Goal: Find specific page/section: Find specific page/section

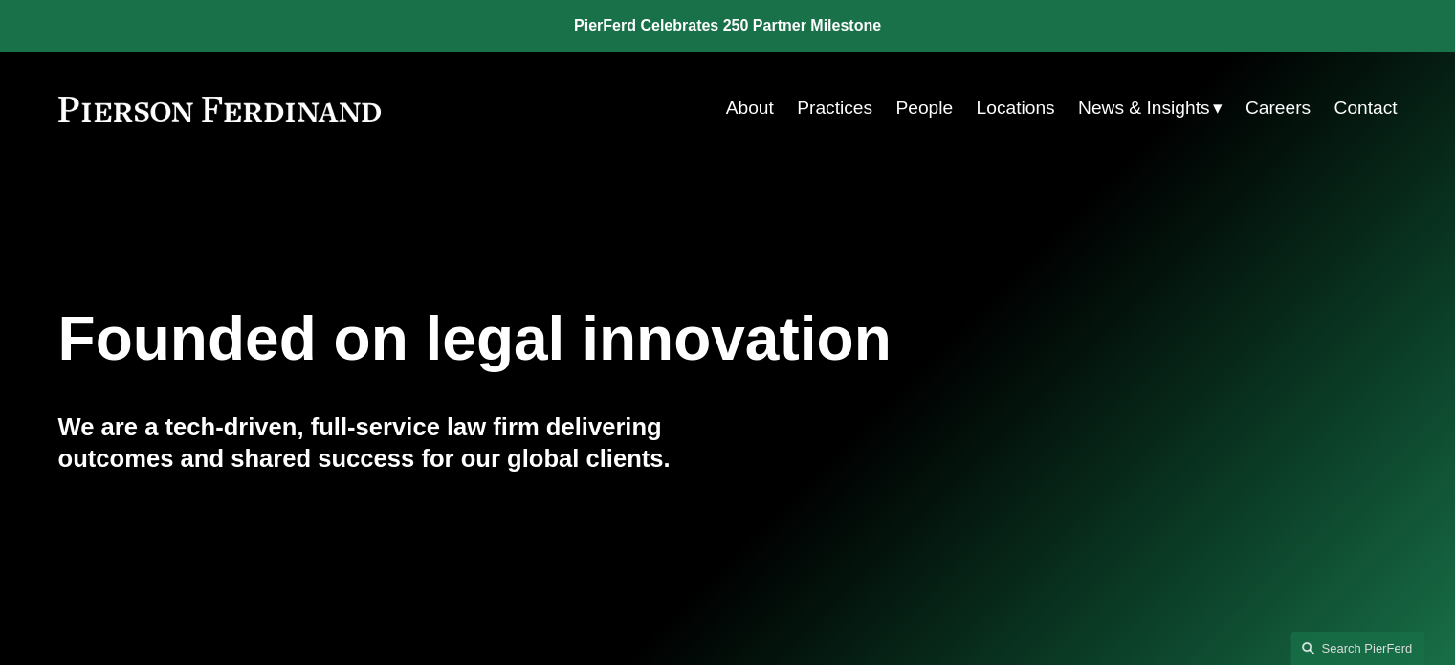
click at [908, 108] on link "People" at bounding box center [924, 108] width 57 height 36
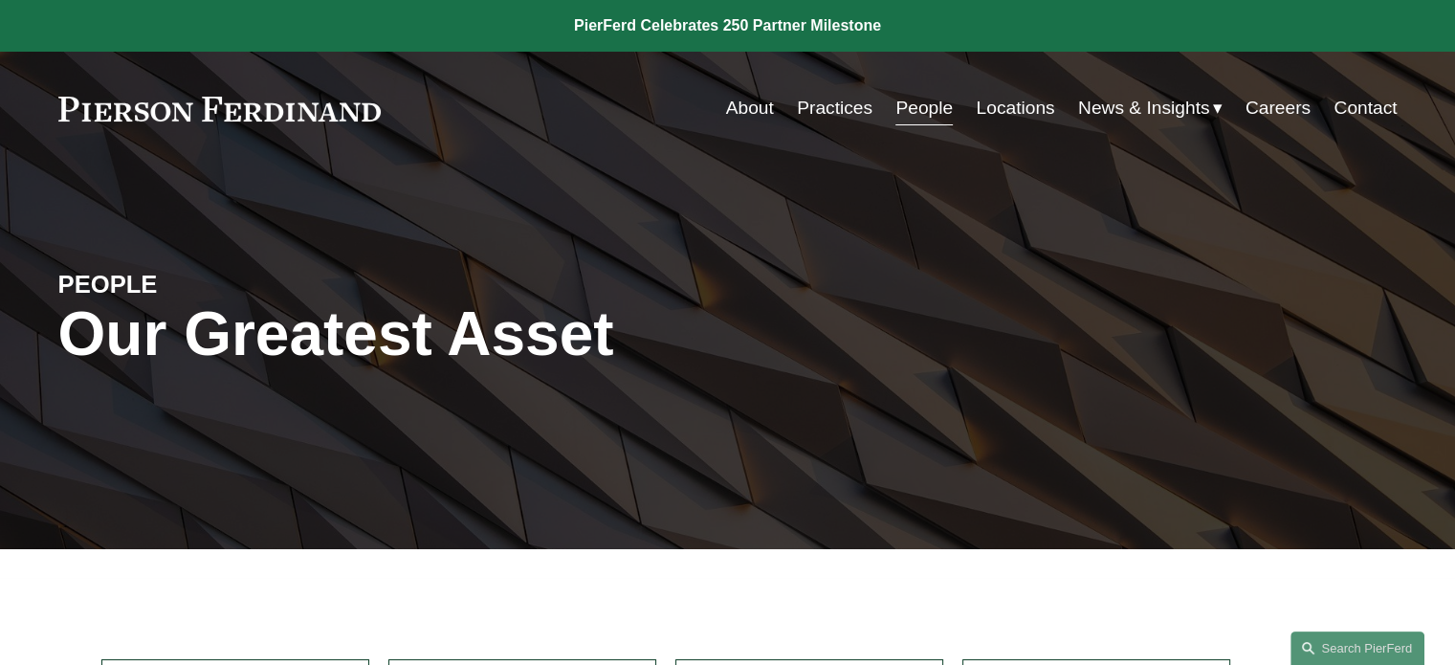
scroll to position [582, 0]
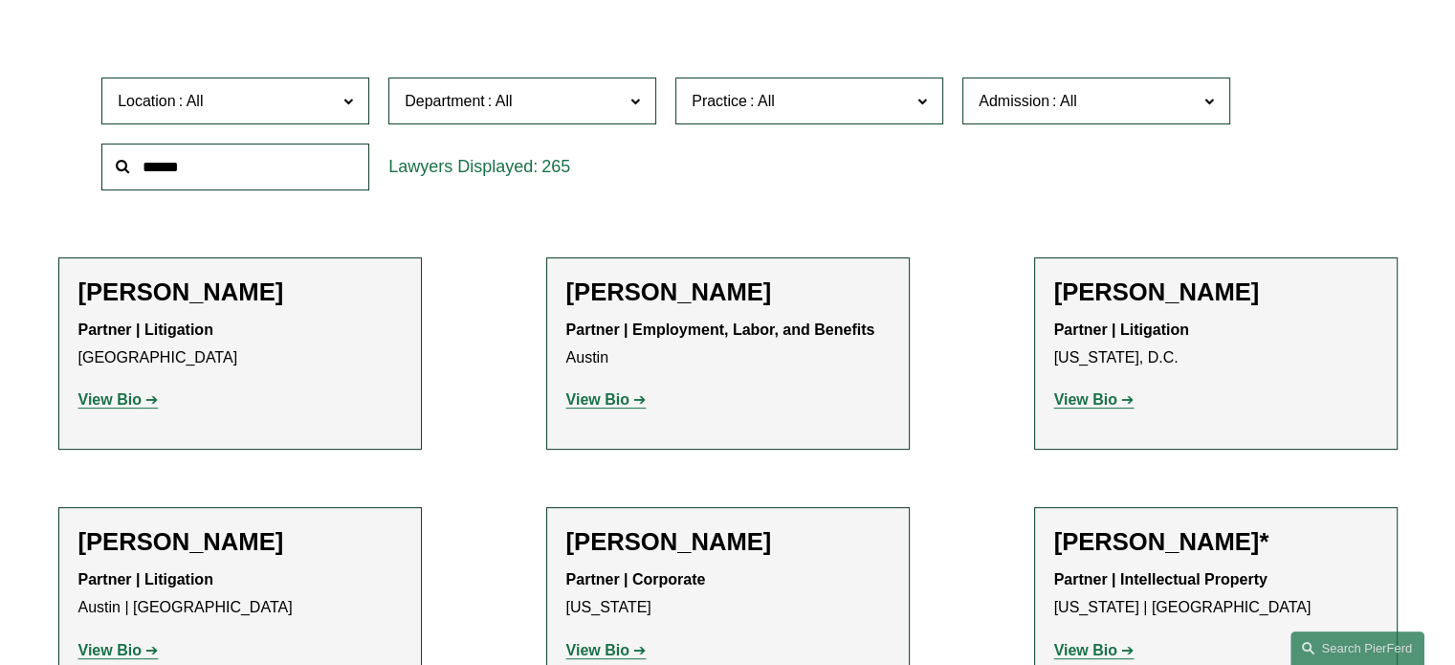
click at [787, 110] on span "Practice" at bounding box center [801, 101] width 219 height 26
click at [810, 100] on span "Practice" at bounding box center [801, 101] width 219 height 26
click at [290, 85] on label "Location" at bounding box center [235, 101] width 268 height 47
click at [1045, 115] on label "Admission" at bounding box center [1097, 101] width 268 height 47
drag, startPoint x: 1228, startPoint y: 151, endPoint x: 1230, endPoint y: 229, distance: 77.5
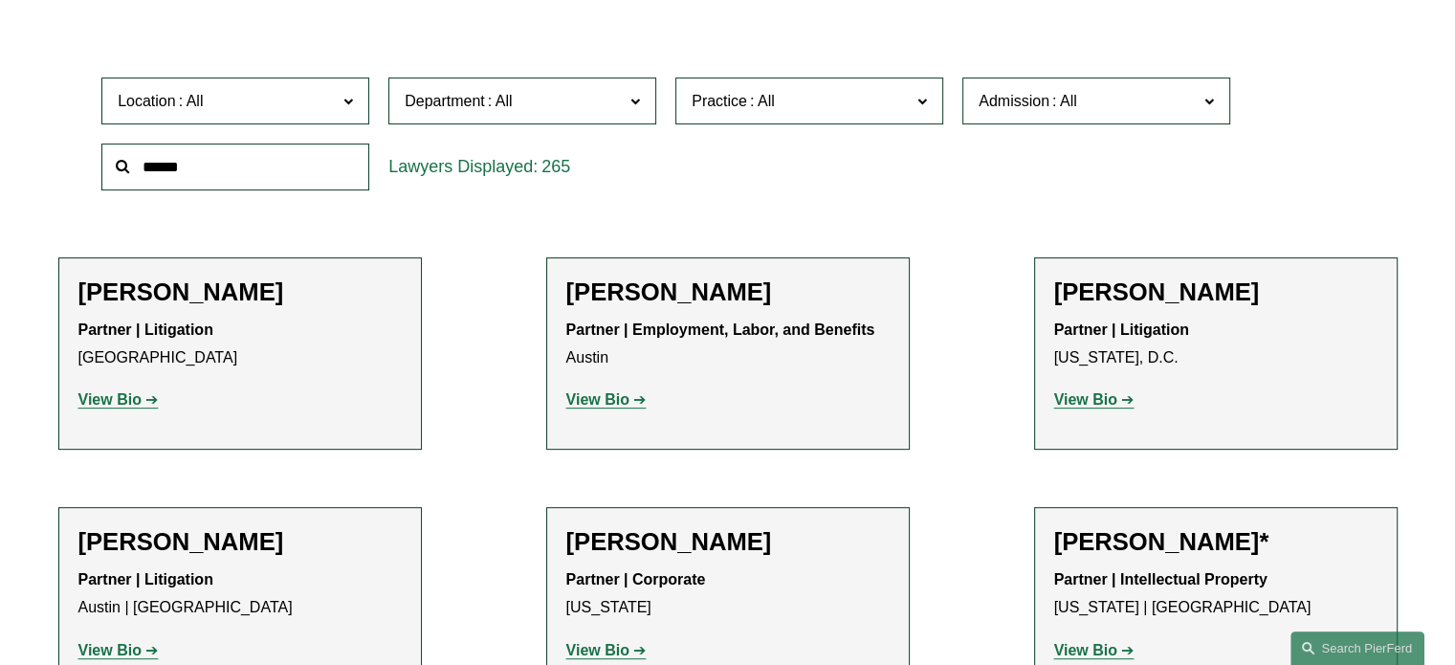
click at [0, 0] on ul "All [US_STATE] [US_STATE] [US_STATE] [US_STATE] [US_STATE] [GEOGRAPHIC_DATA] [U…" at bounding box center [0, 0] width 0 height 0
click at [1231, 288] on h2 "[PERSON_NAME]" at bounding box center [1215, 292] width 323 height 30
click at [0, 0] on ul "All [US_STATE] [US_STATE] [US_STATE] [US_STATE] [US_STATE] [GEOGRAPHIC_DATA] [U…" at bounding box center [0, 0] width 0 height 0
click at [1116, 95] on span "Admission" at bounding box center [1088, 101] width 219 height 26
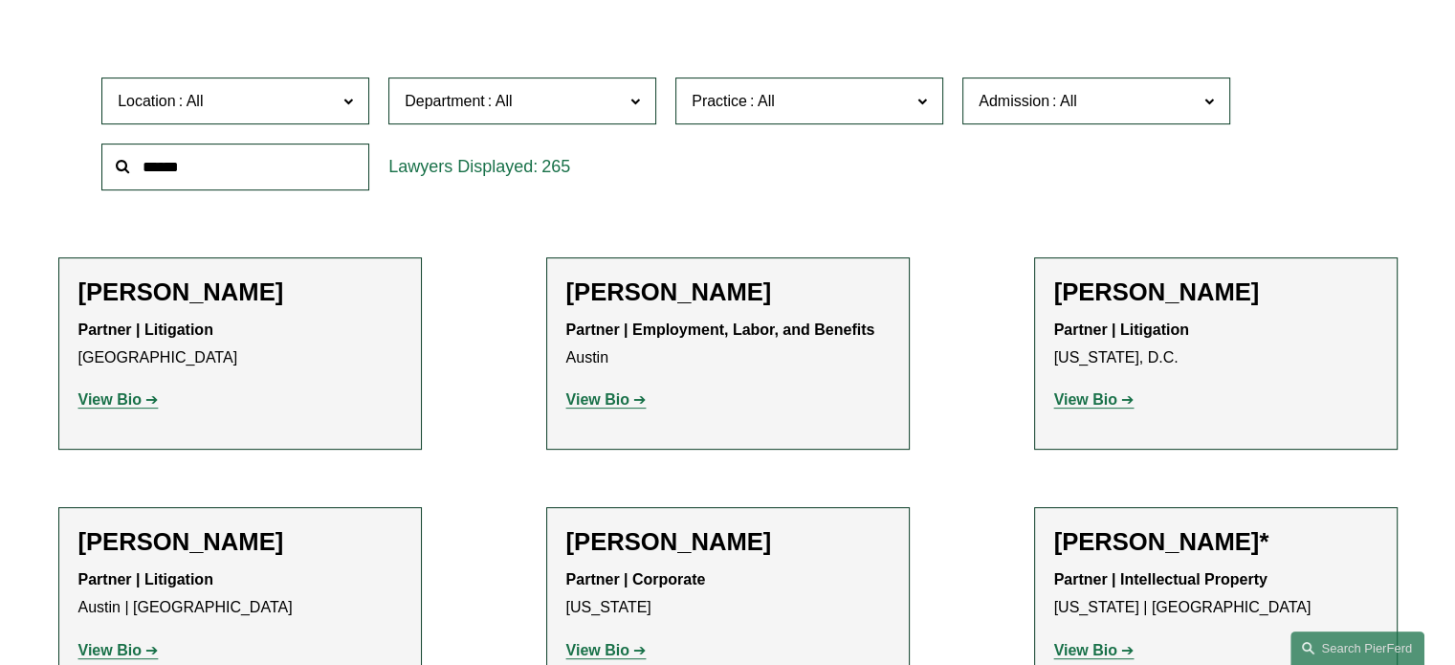
click at [1208, 102] on span at bounding box center [1210, 100] width 10 height 25
click at [0, 0] on link "[US_STATE]" at bounding box center [0, 0] width 0 height 0
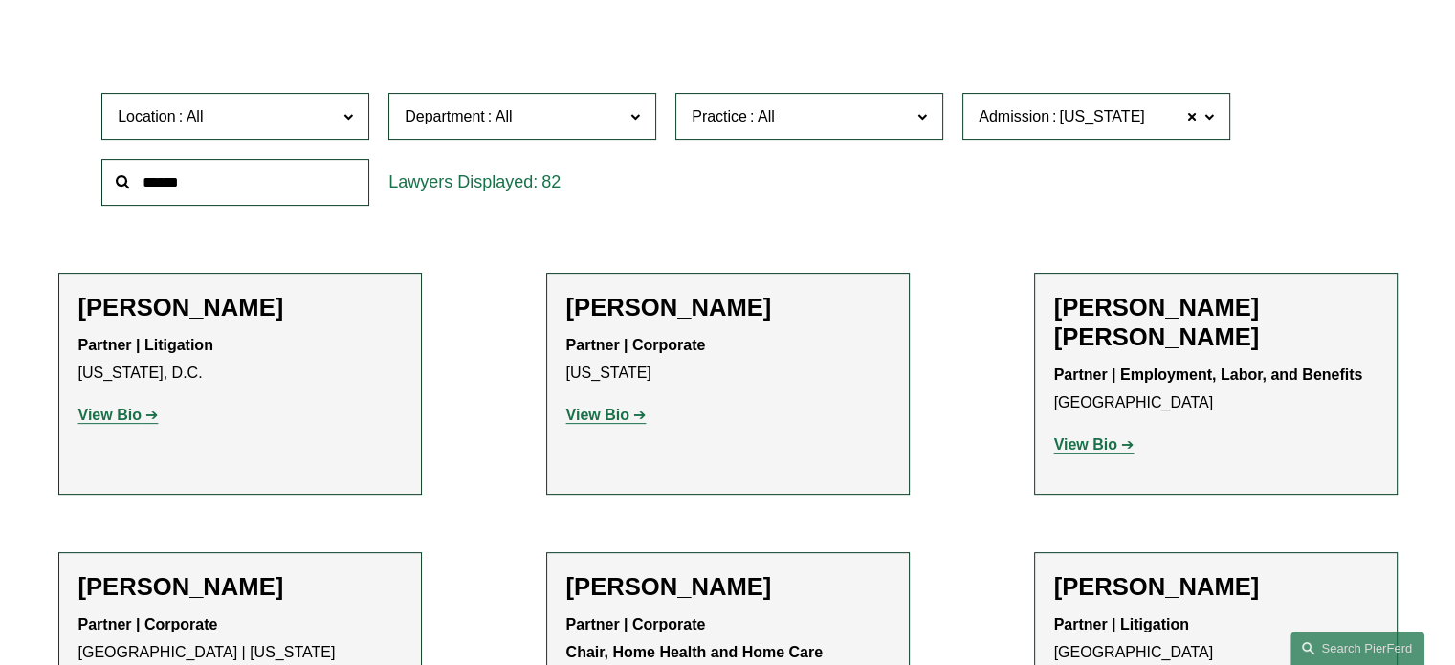
scroll to position [110, 0]
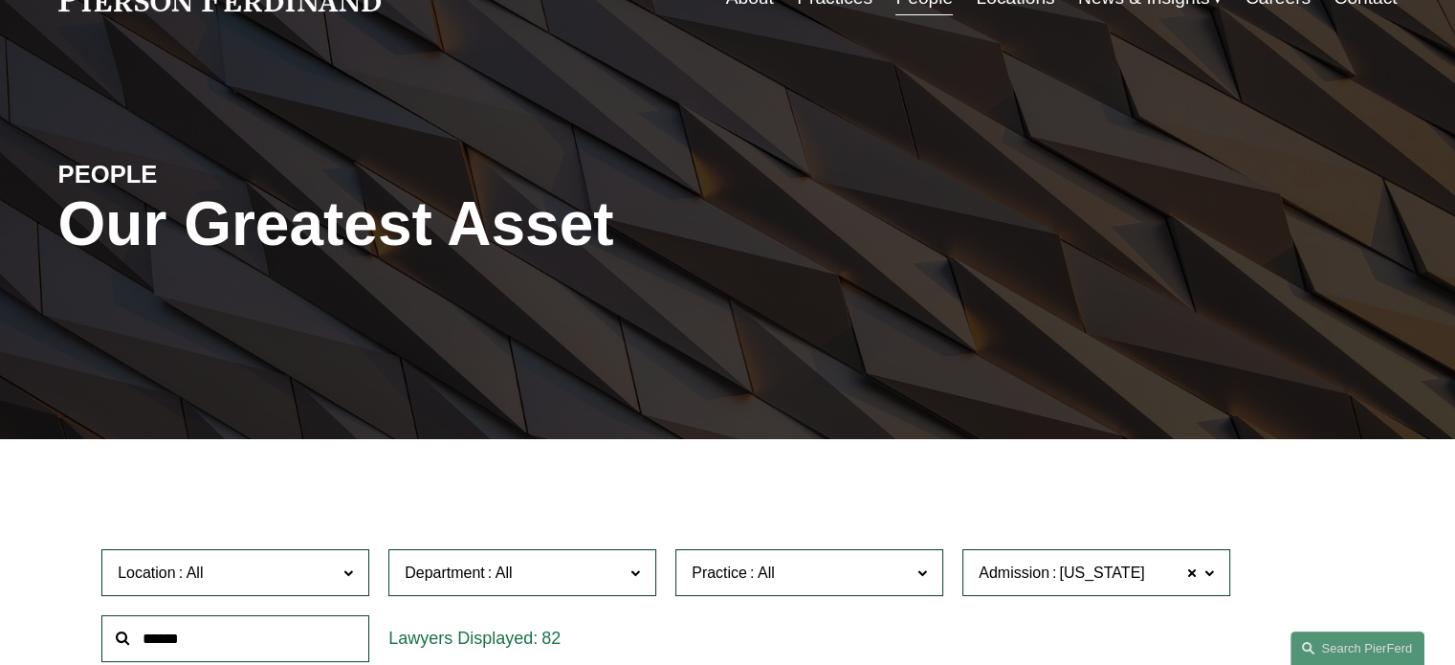
click at [539, 567] on span "Department" at bounding box center [514, 573] width 219 height 26
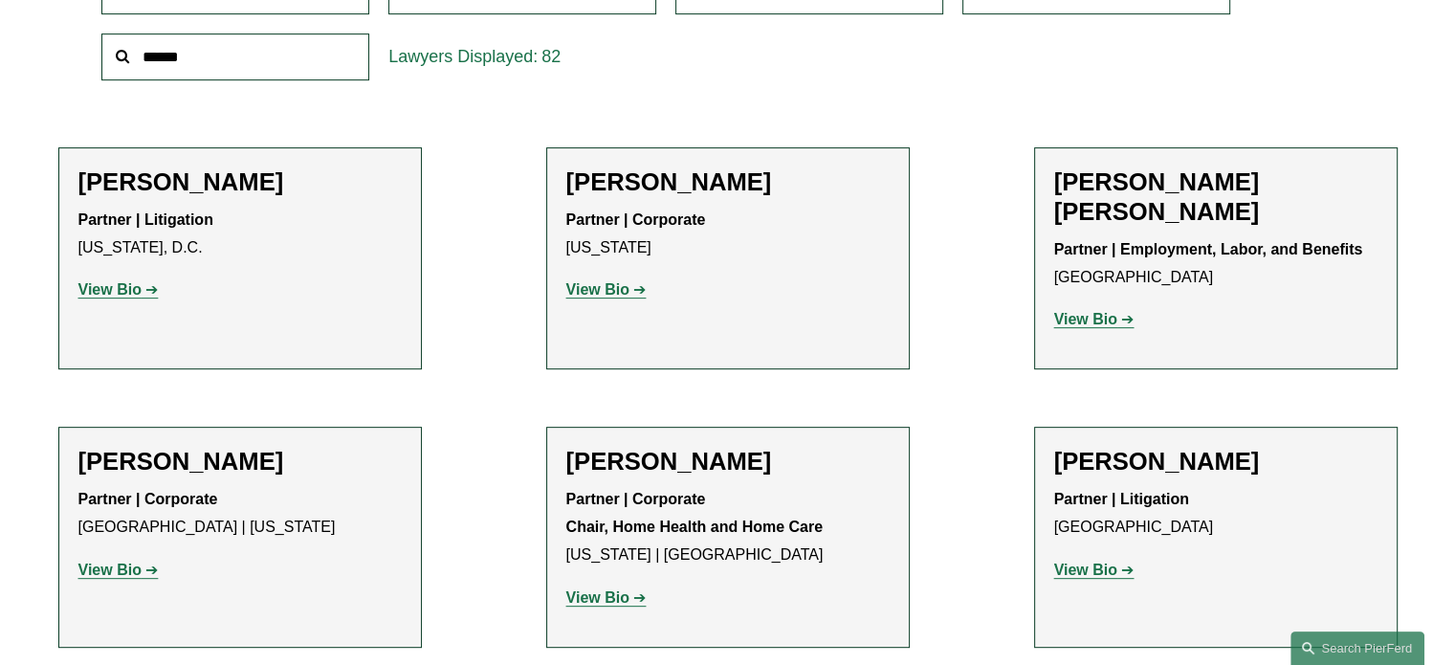
click at [0, 0] on link "Litigation" at bounding box center [0, 0] width 0 height 0
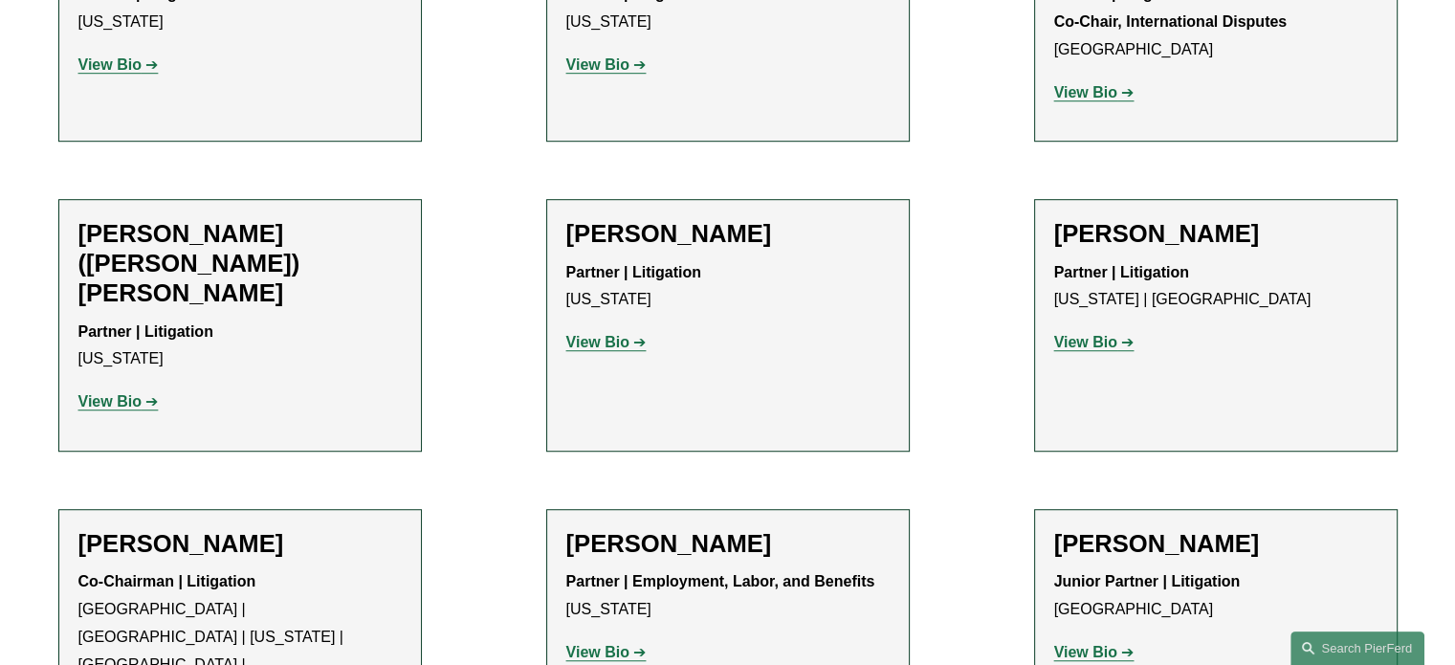
scroll to position [1356, 0]
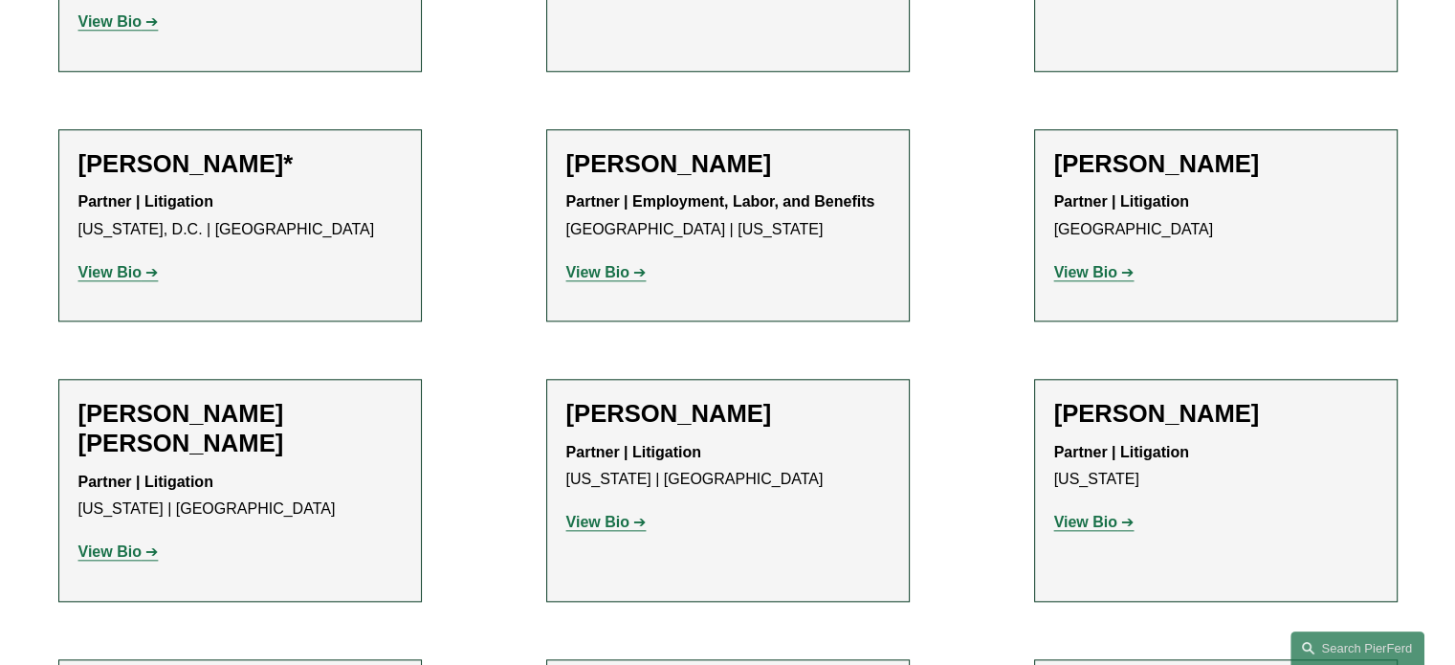
click at [475, 109] on ul "Filter Location All [GEOGRAPHIC_DATA] [GEOGRAPHIC_DATA] [GEOGRAPHIC_DATA] [GEOG…" at bounding box center [727, 324] width 1427 height 3338
